Goal: Download file/media

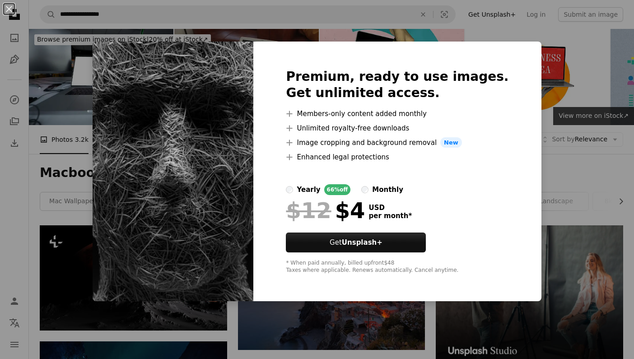
scroll to position [424, 0]
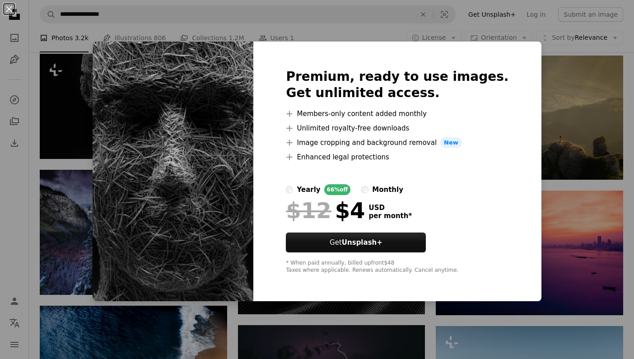
click at [98, 126] on div "An X shape Premium, ready to use images. Get unlimited access. A plus sign Memb…" at bounding box center [317, 179] width 634 height 359
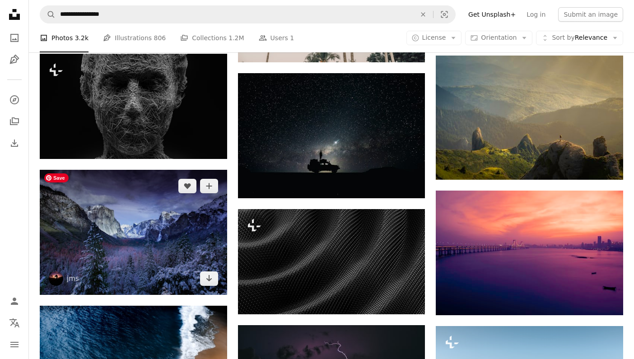
click at [215, 288] on img at bounding box center [133, 232] width 187 height 125
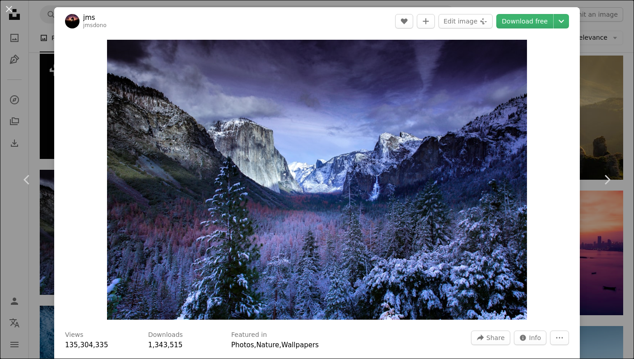
click at [528, 29] on header "jms jmsdono A heart A plus sign Edit image Plus sign for Unsplash+ Download fre…" at bounding box center [317, 21] width 526 height 28
click at [528, 26] on link "Download free" at bounding box center [524, 21] width 57 height 14
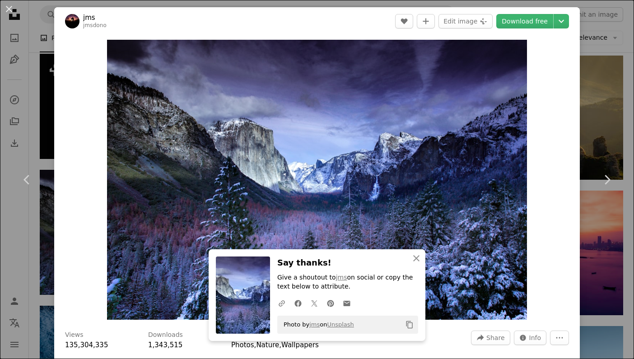
click at [588, 124] on div "An X shape Chevron left Chevron right jms jmsdono A heart A plus sign Edit imag…" at bounding box center [317, 179] width 634 height 359
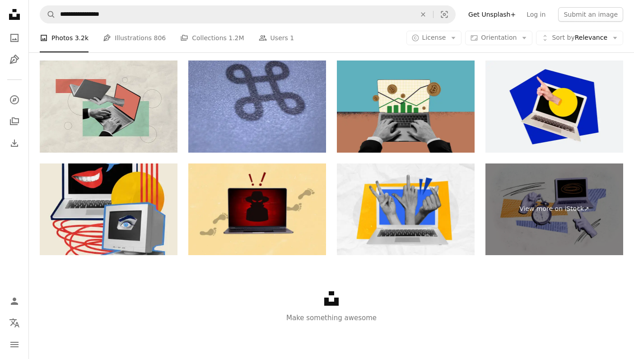
scroll to position [1275, 0]
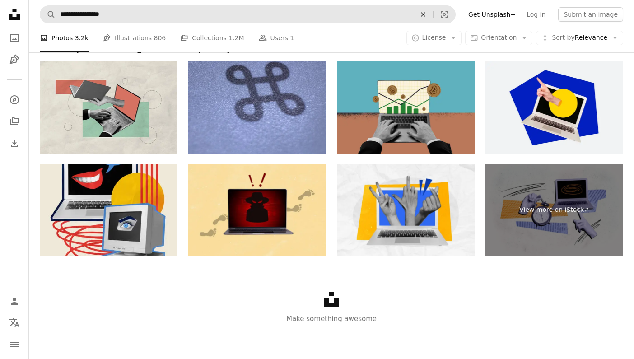
click at [425, 13] on icon "Find visuals sitewide" at bounding box center [423, 14] width 4 height 4
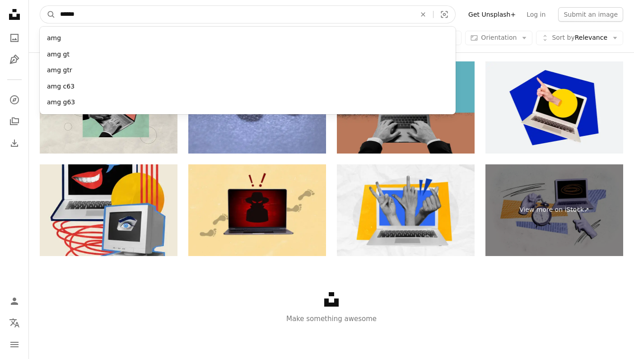
type input "*******"
click at [48, 14] on button "A magnifying glass" at bounding box center [47, 14] width 15 height 17
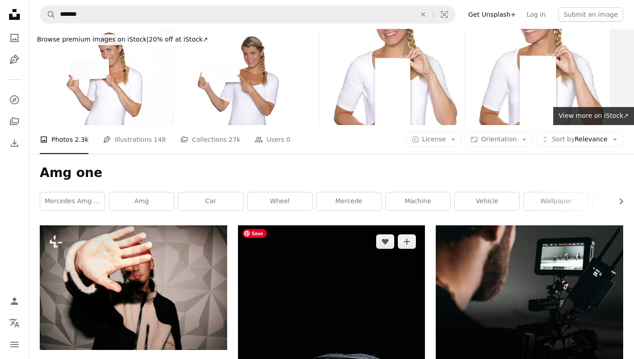
scroll to position [-2, 0]
